Goal: Navigation & Orientation: Find specific page/section

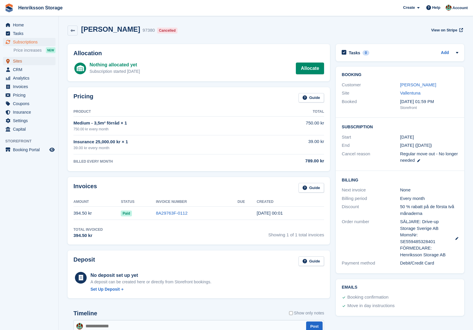
click at [28, 58] on span "Sites" at bounding box center [30, 61] width 35 height 8
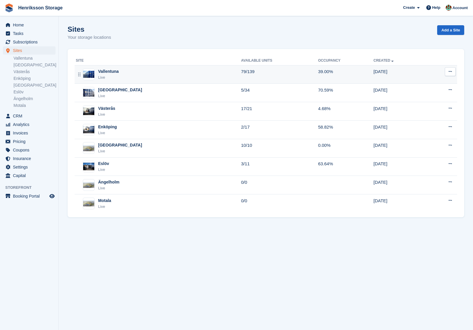
click at [136, 78] on div "Vallentuna Live" at bounding box center [158, 74] width 165 height 12
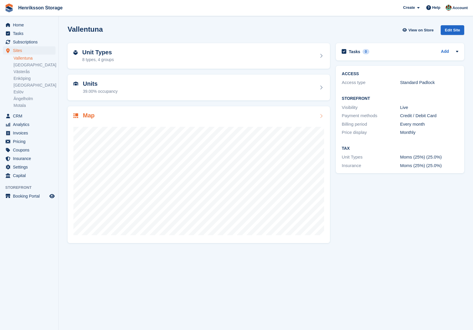
click at [168, 114] on div "Map" at bounding box center [198, 116] width 251 height 8
